Goal: Information Seeking & Learning: Learn about a topic

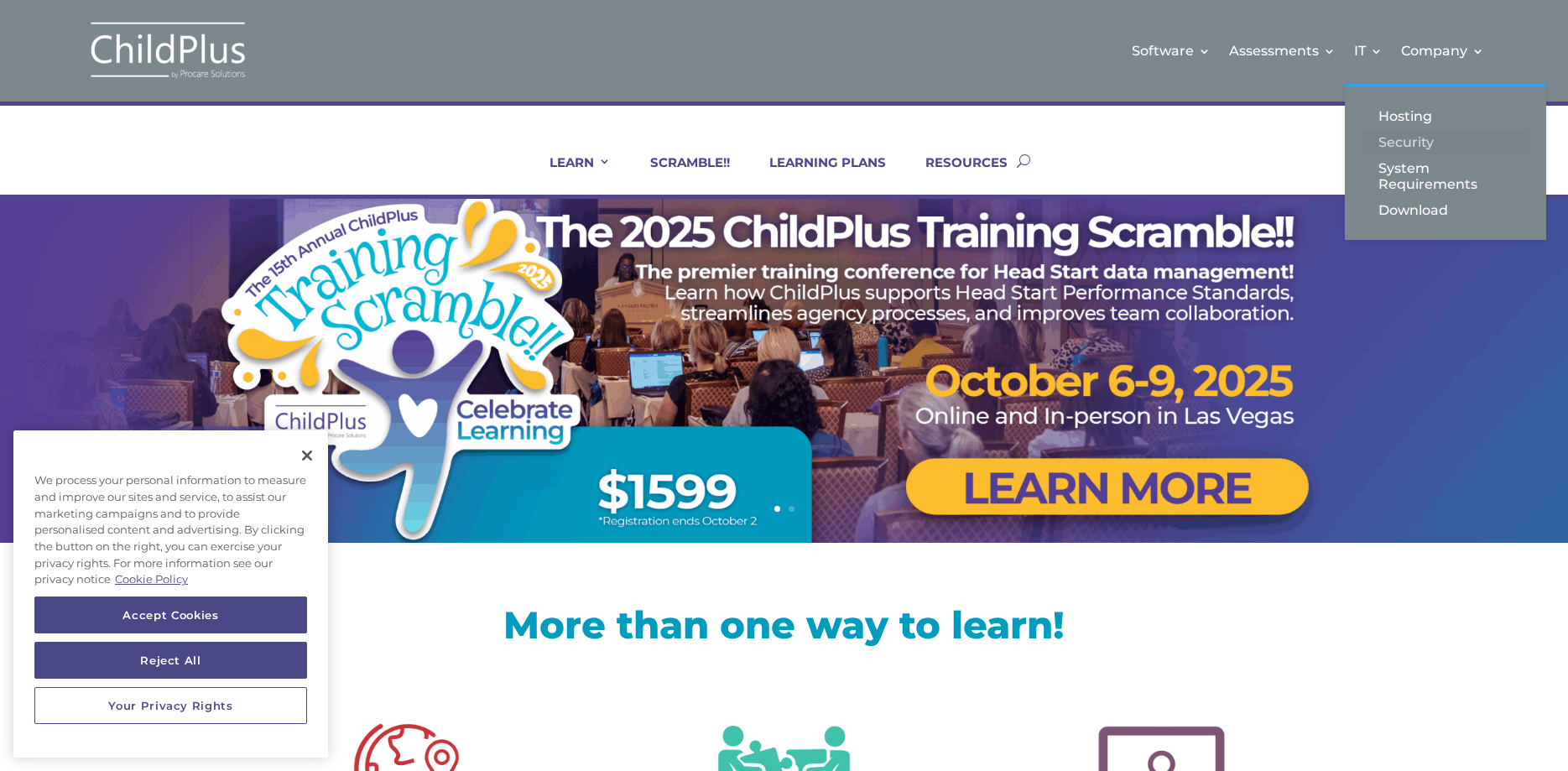
click at [1381, 143] on link "Security" at bounding box center [1446, 142] width 168 height 26
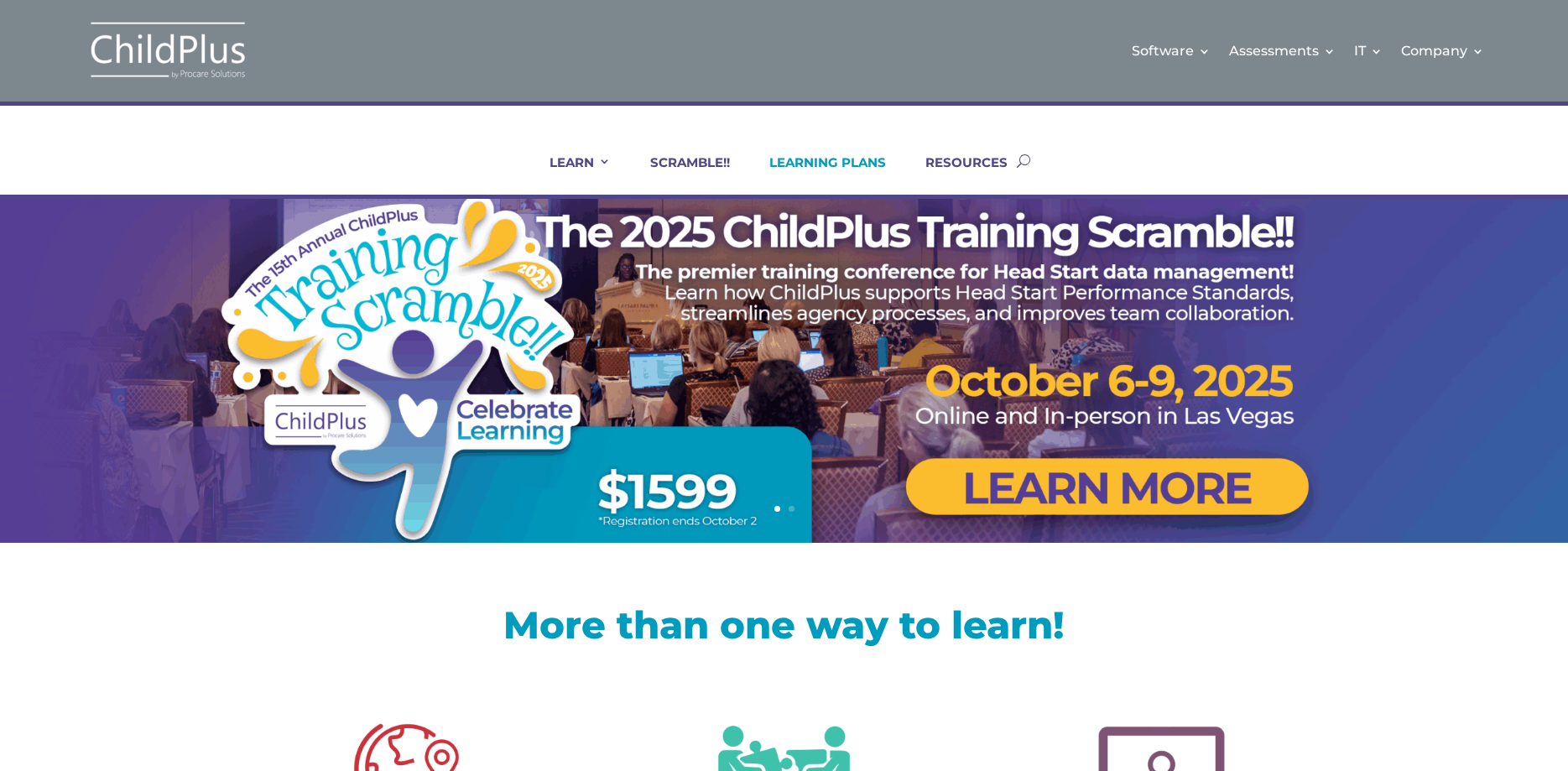
click at [843, 159] on link "LEARNING PLANS" at bounding box center [817, 174] width 138 height 40
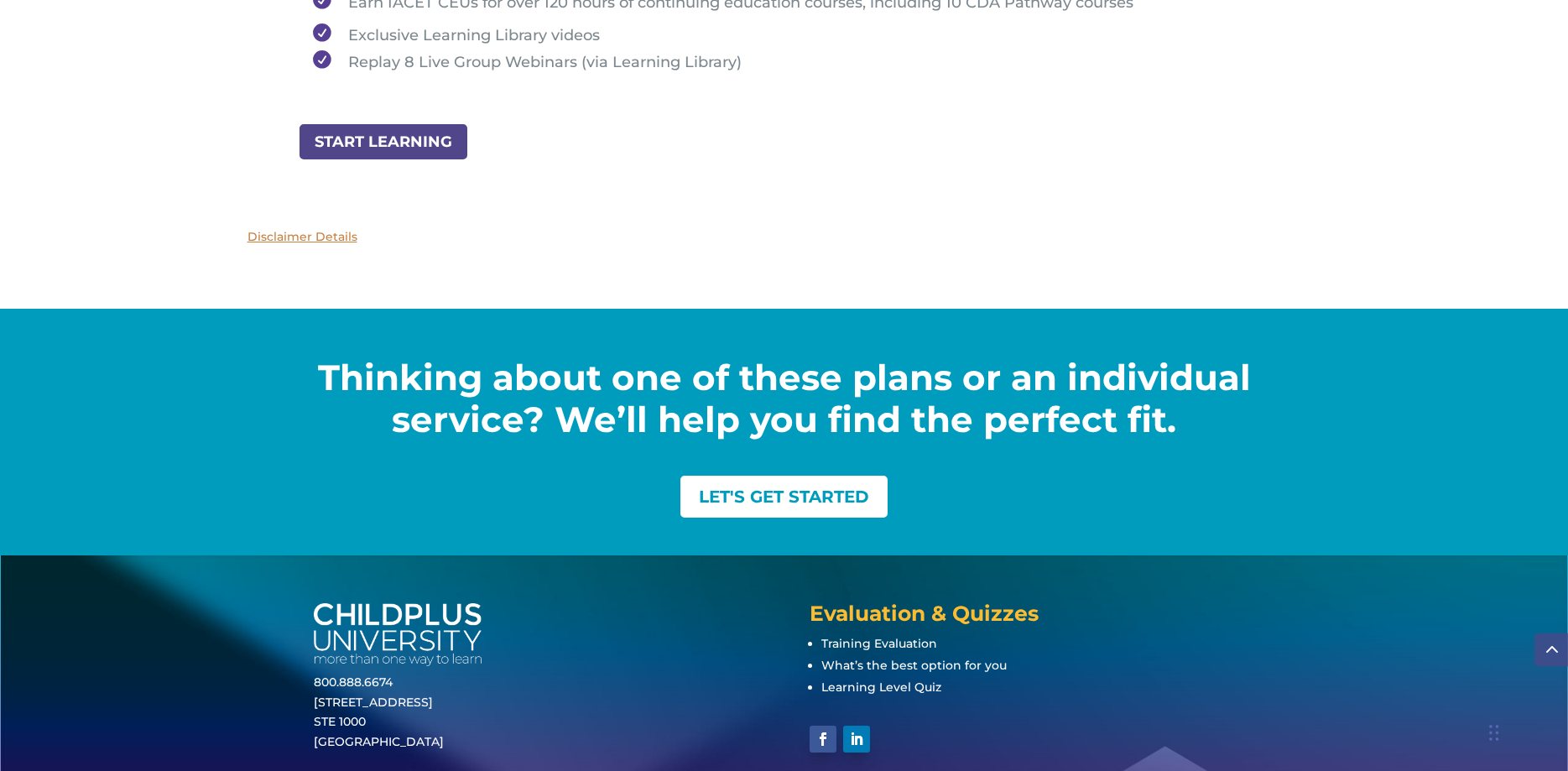
scroll to position [2191, 0]
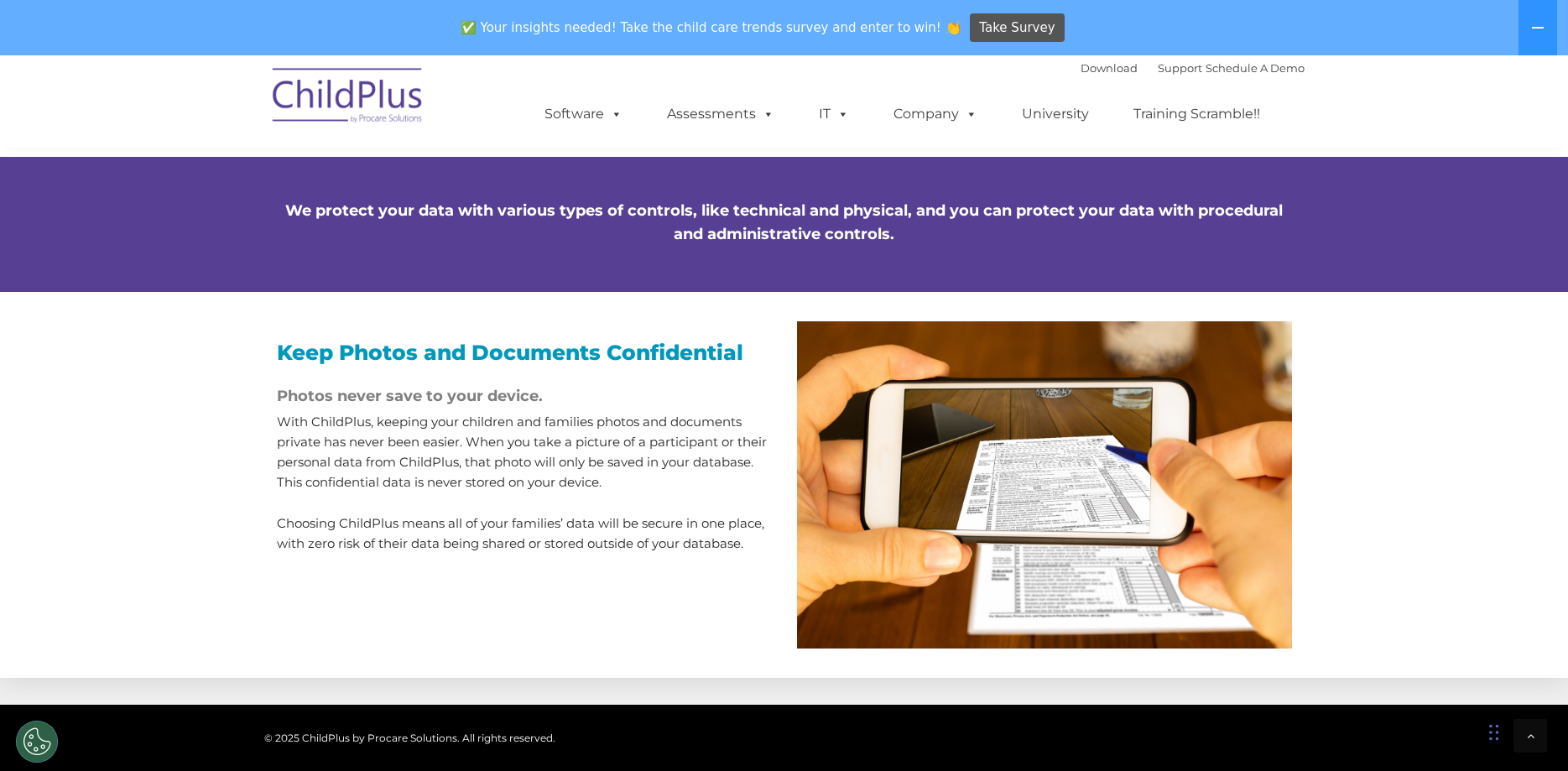
scroll to position [1574, 0]
